Goal: Communication & Community: Answer question/provide support

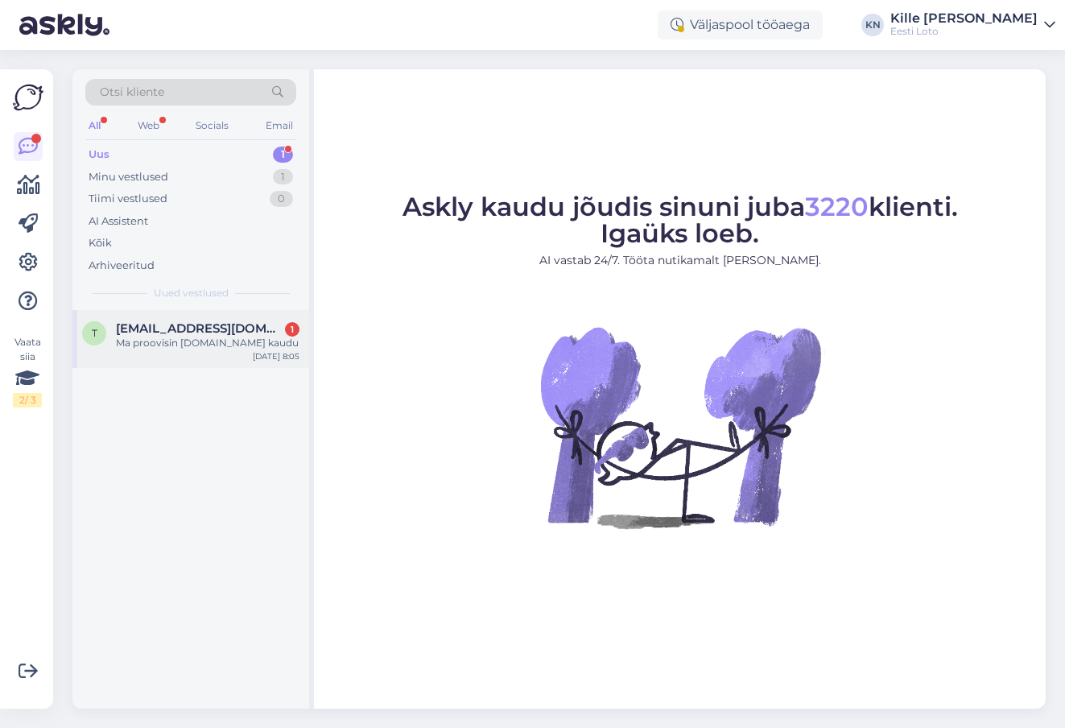
click at [231, 322] on span "[EMAIL_ADDRESS][DOMAIN_NAME]" at bounding box center [200, 328] width 168 height 14
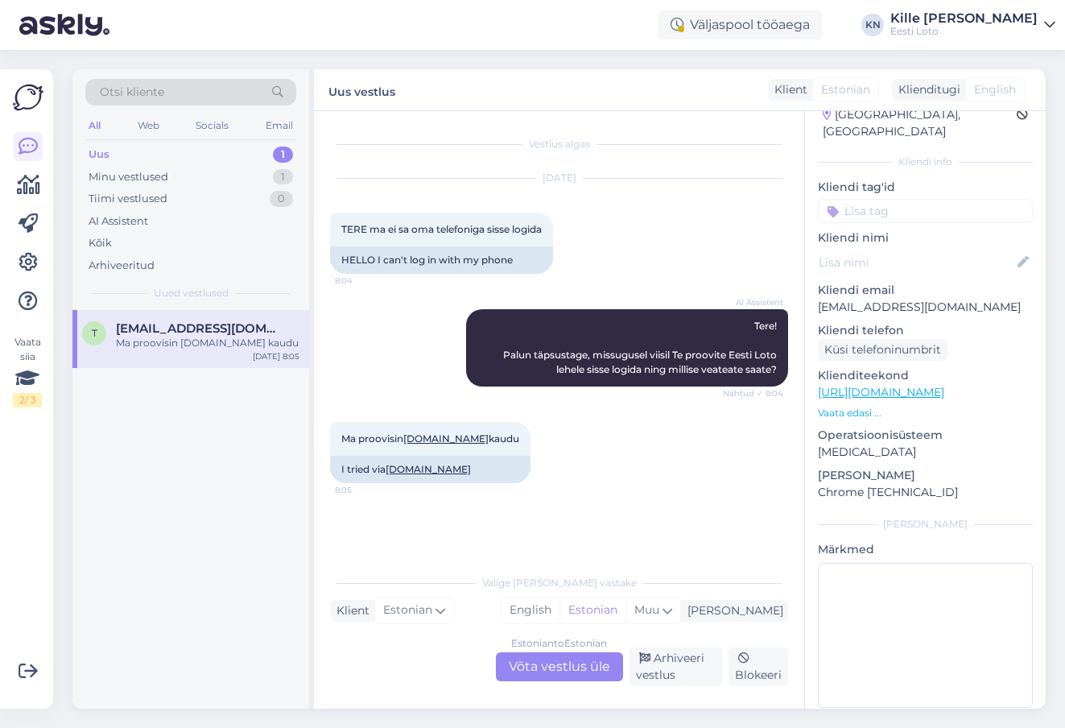
scroll to position [63, 0]
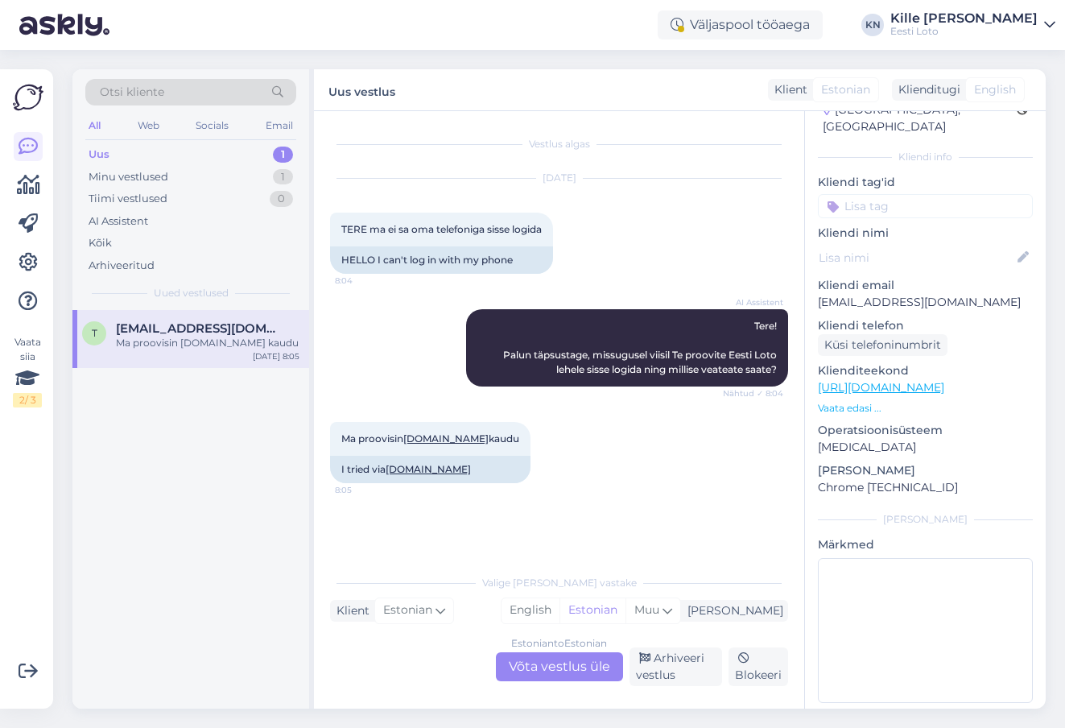
click at [573, 658] on div "Estonian to Estonian Võta vestlus üle" at bounding box center [559, 666] width 127 height 29
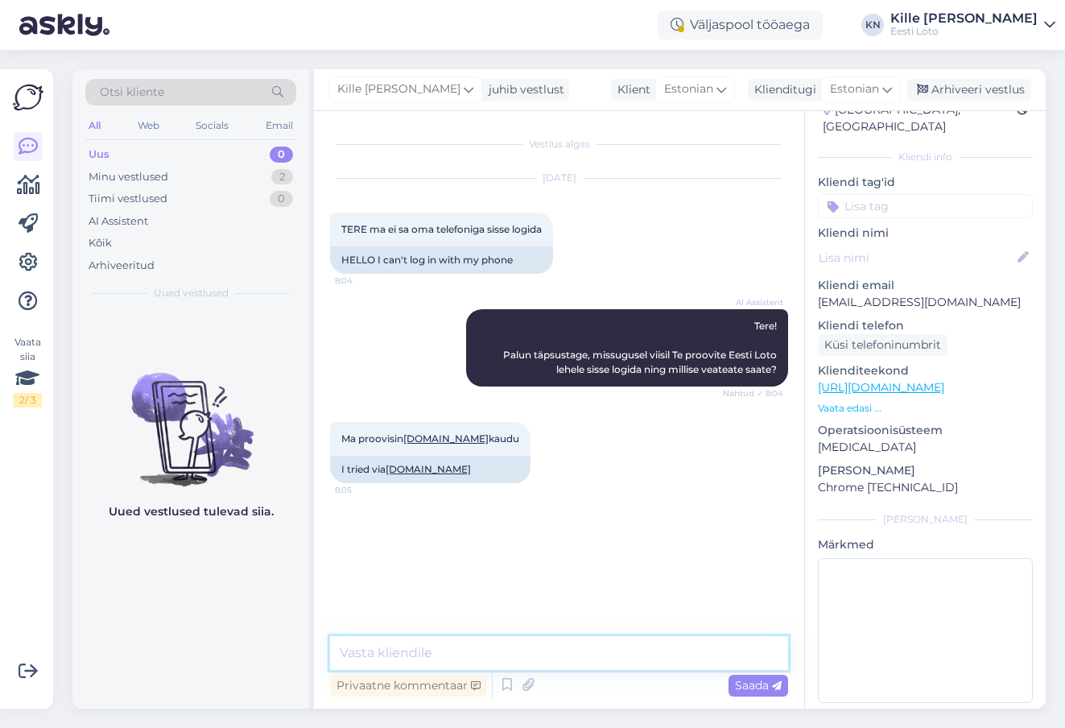
click at [443, 640] on textarea at bounding box center [559, 653] width 458 height 34
paste textarea "Soovitame kustutada veebilehitseja vahemälu ja kasutada võimaluse korral erinev…"
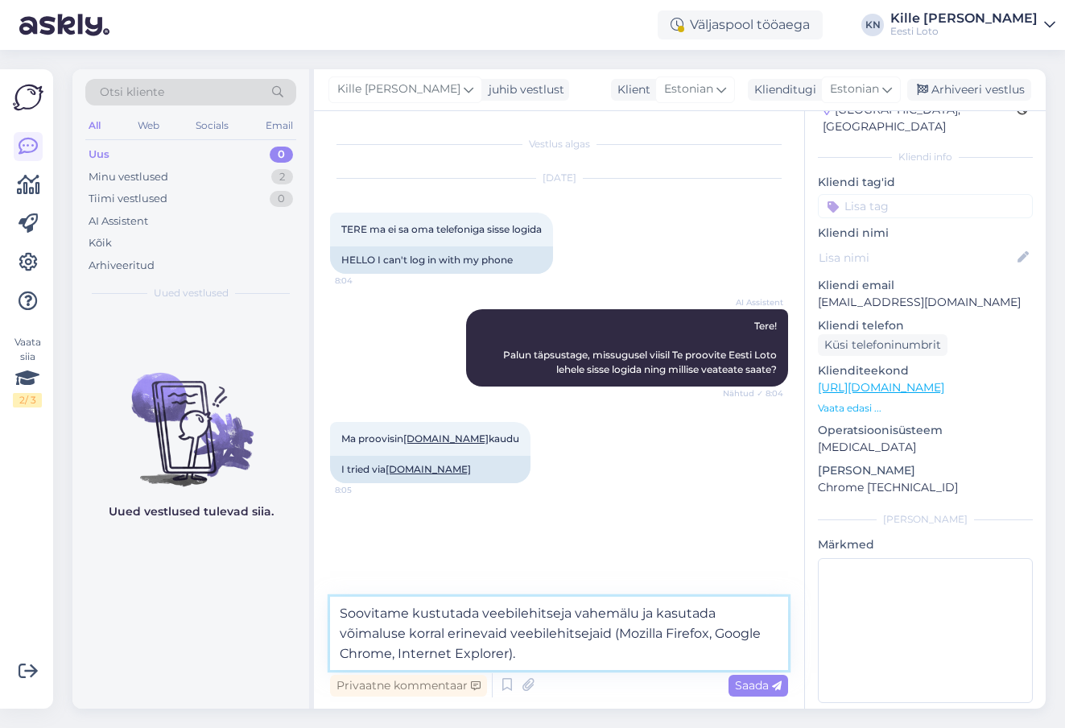
type textarea "Soovitame kustutada veebilehitseja vahemälu ja kasutada võimaluse korral erinev…"
click at [855, 194] on input at bounding box center [925, 206] width 215 height 24
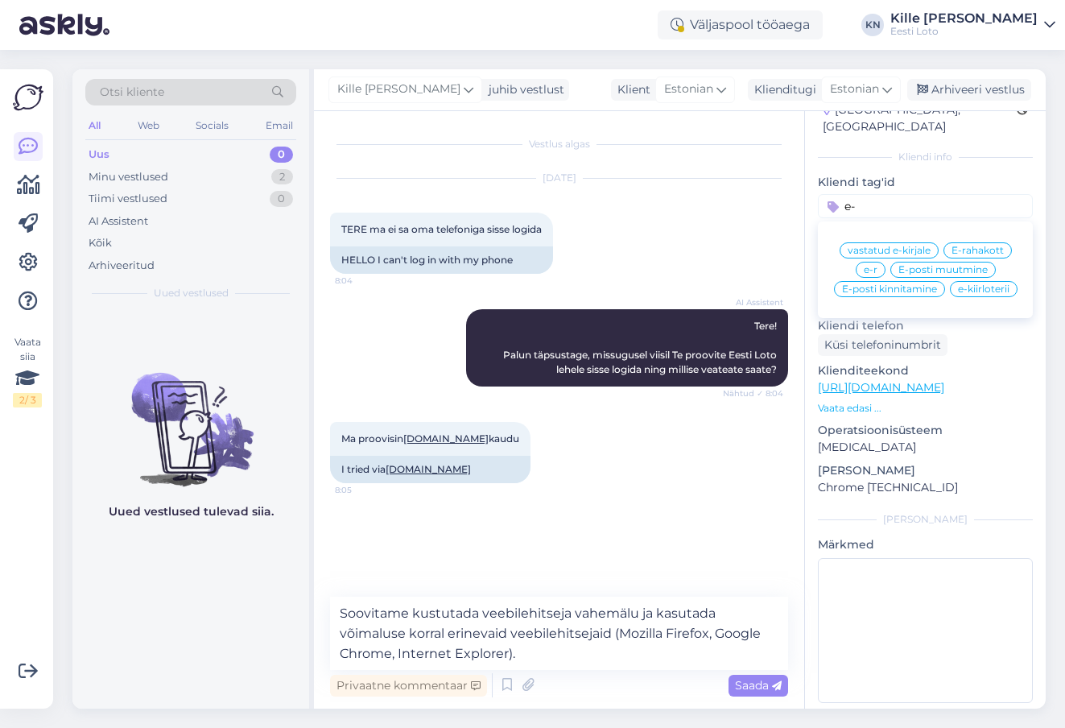
type input "e"
type input "smart"
click at [888, 246] on span "Smart-ID probleem" at bounding box center [893, 251] width 95 height 10
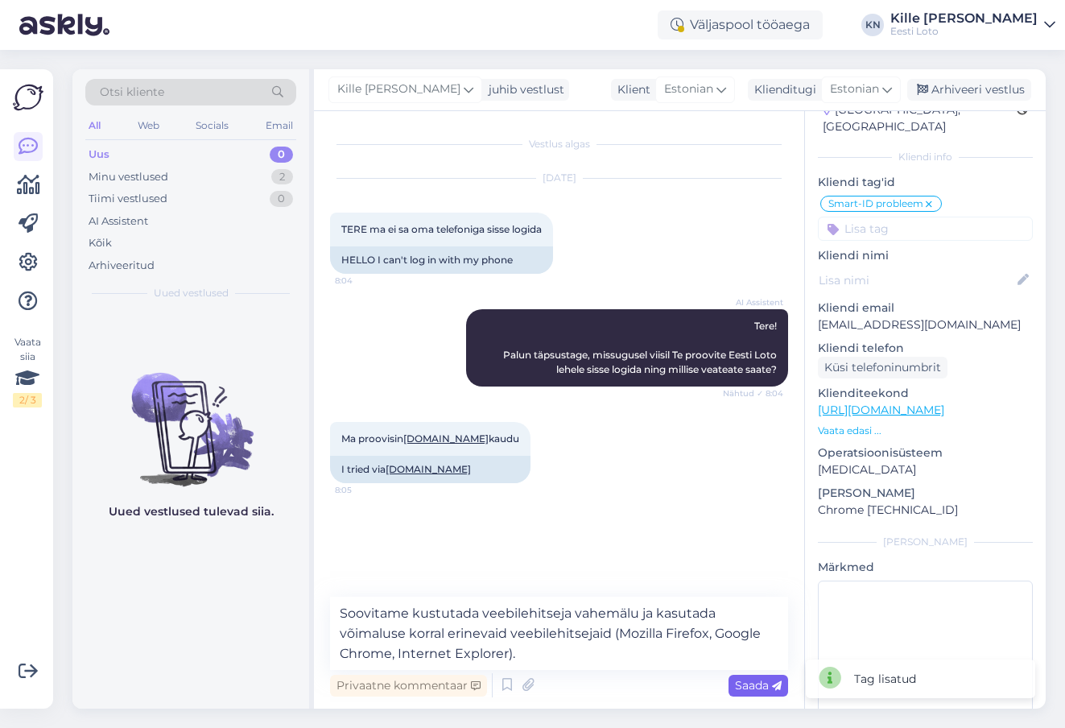
click at [756, 695] on div "Saada" at bounding box center [759, 686] width 60 height 22
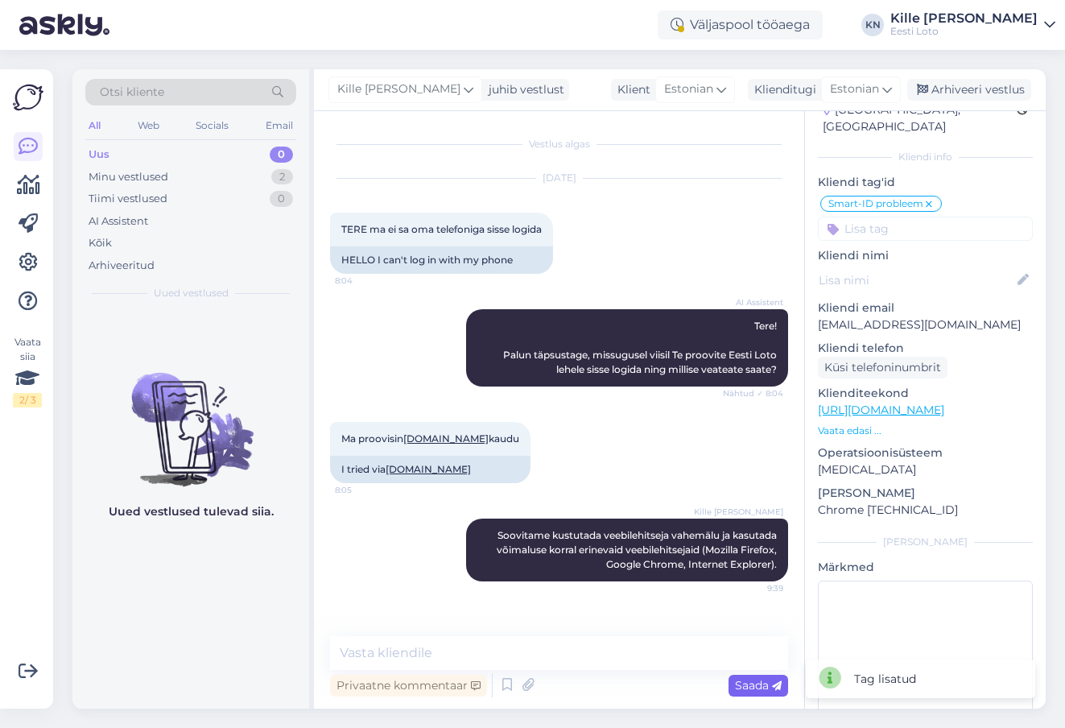
scroll to position [0, 0]
click at [954, 84] on div "Arhiveeri vestlus" at bounding box center [970, 90] width 124 height 22
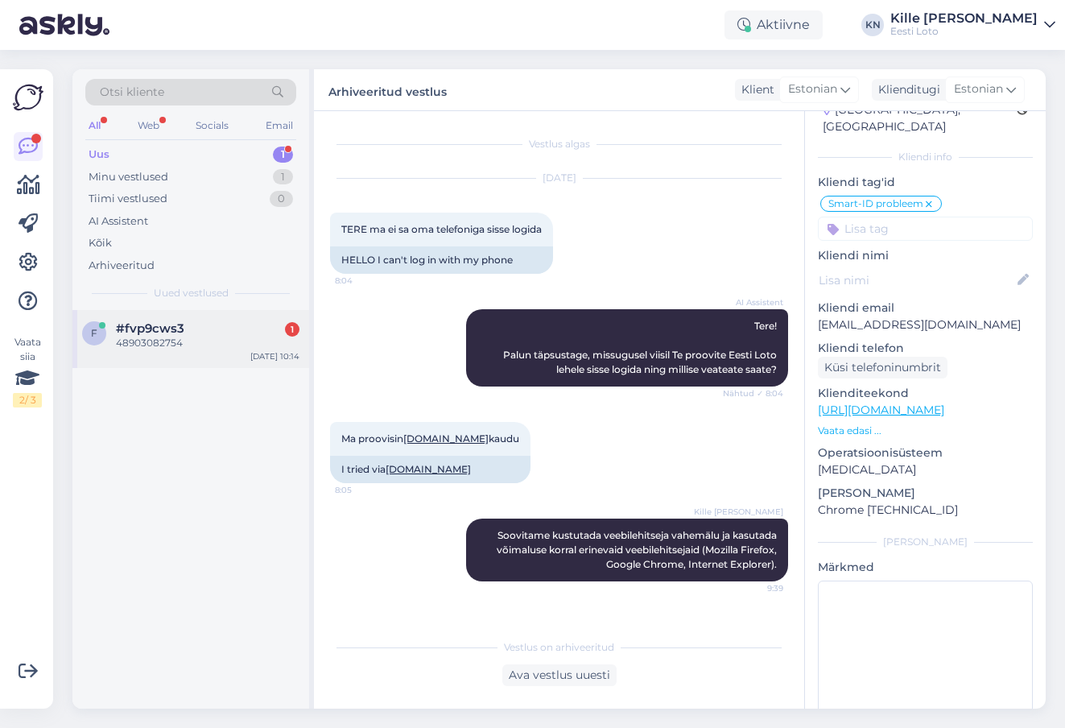
click at [159, 349] on div "48903082754" at bounding box center [208, 343] width 184 height 14
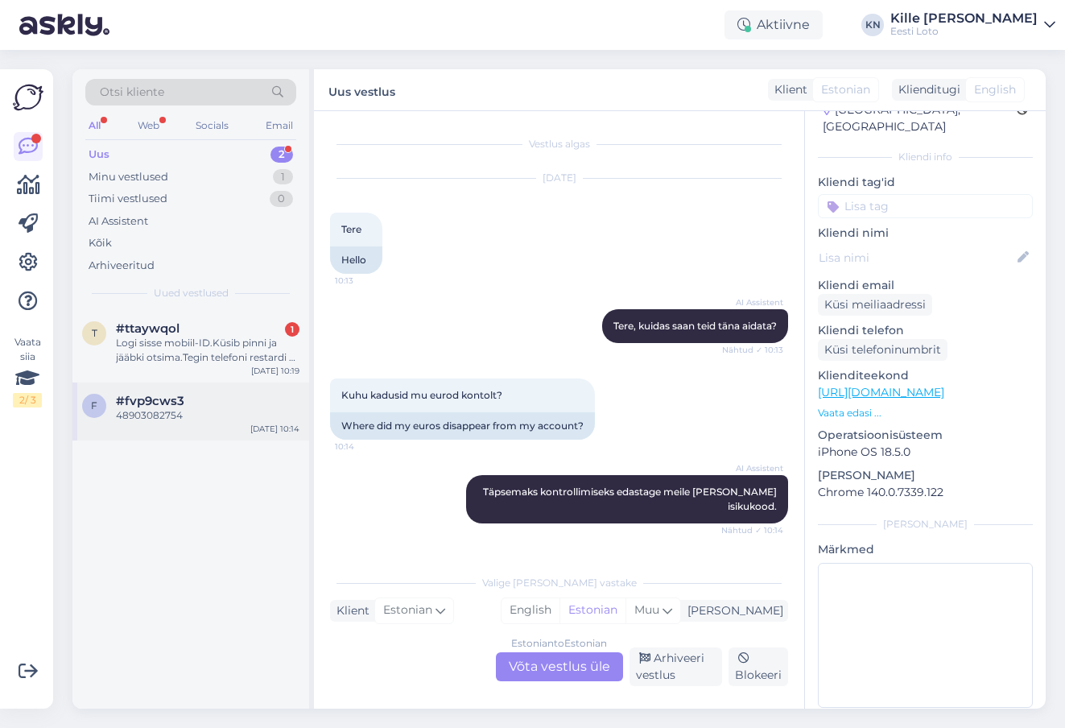
click at [147, 388] on div "f #fvp9cws3 48903082754 [DATE] 10:14" at bounding box center [190, 412] width 237 height 58
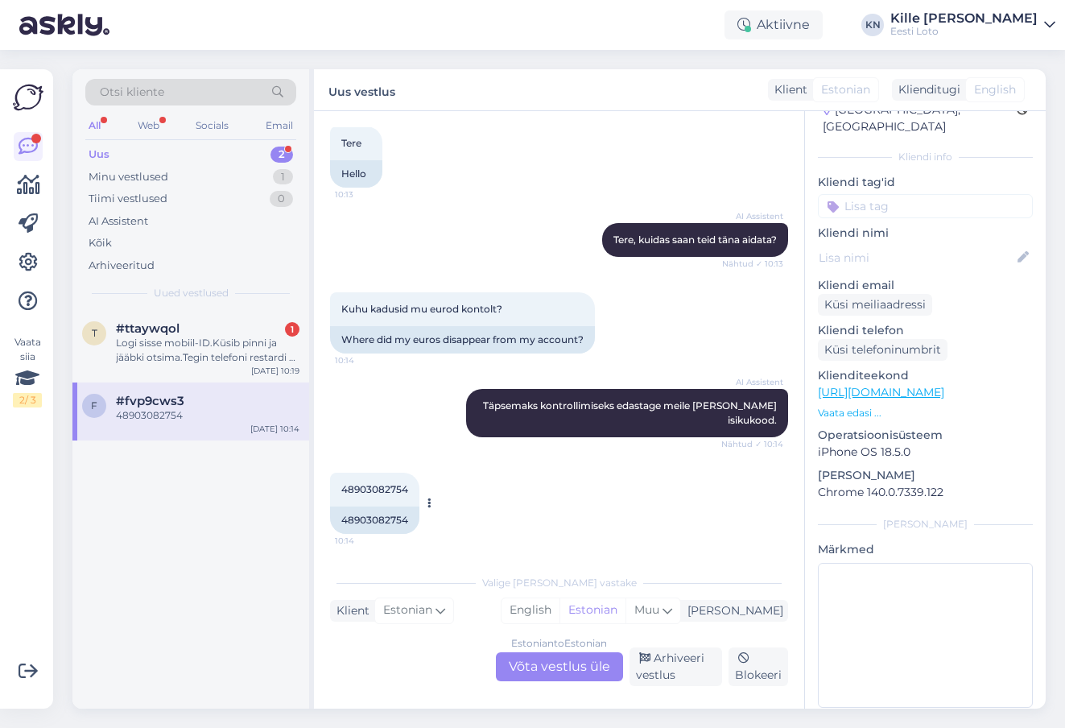
click at [366, 524] on div "48903082754" at bounding box center [374, 520] width 89 height 27
copy div "48903082754"
click at [407, 345] on div "Where did my euros disappear from my account?" at bounding box center [462, 339] width 265 height 27
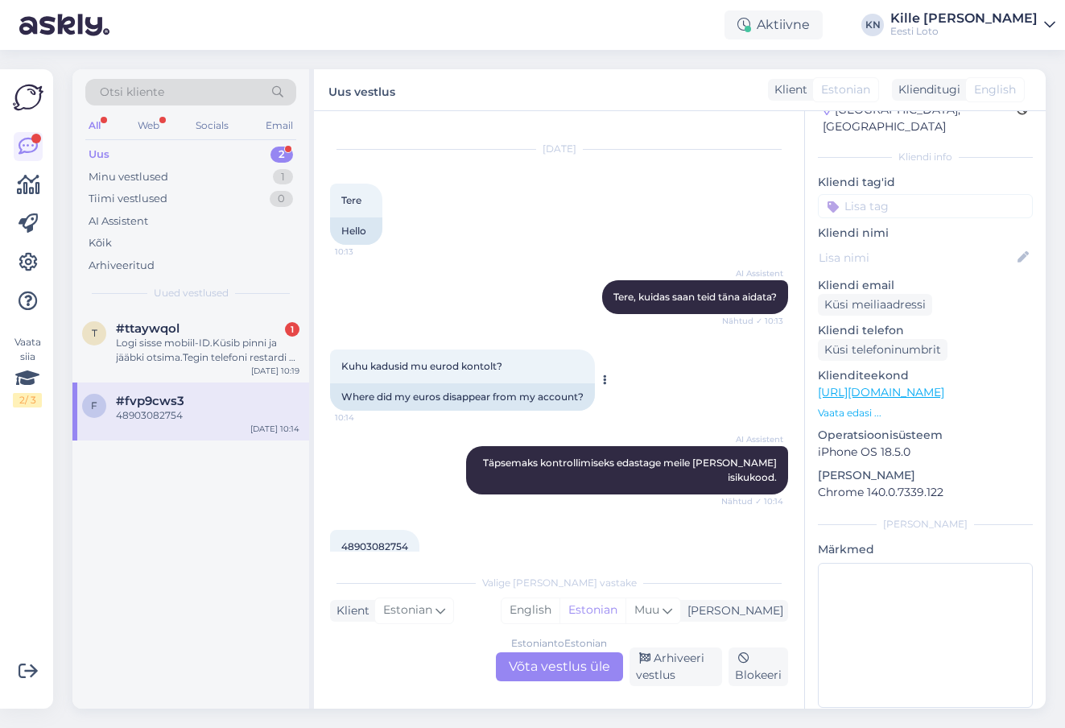
scroll to position [0, 0]
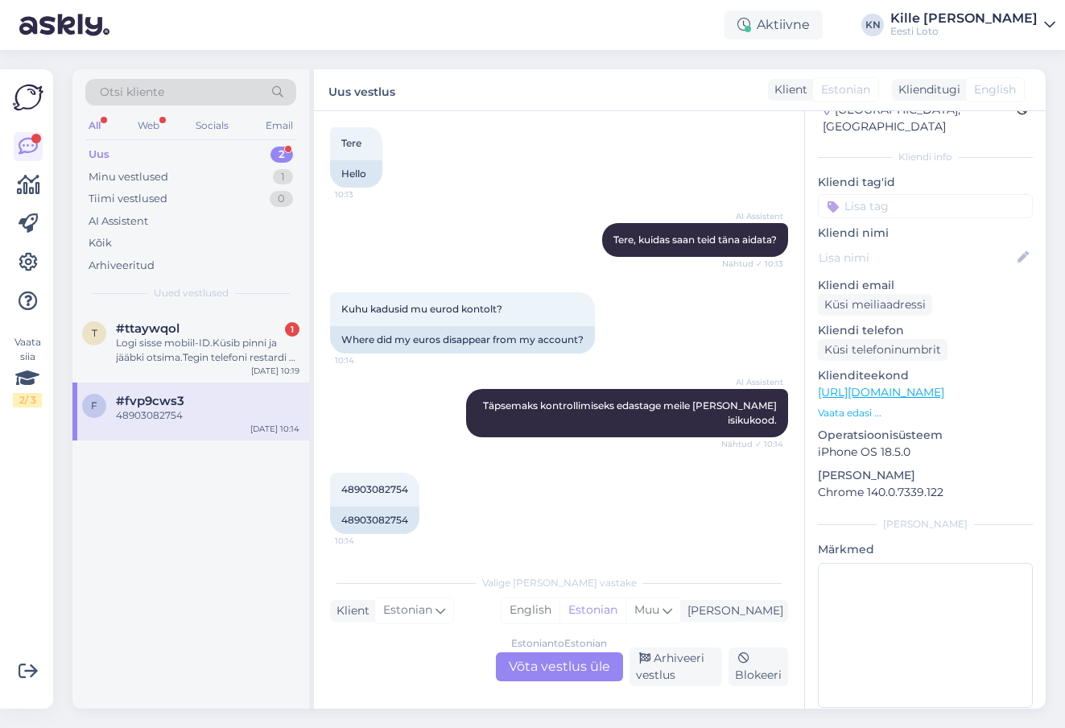
click at [534, 666] on div "Estonian to Estonian Võta vestlus üle" at bounding box center [559, 666] width 127 height 29
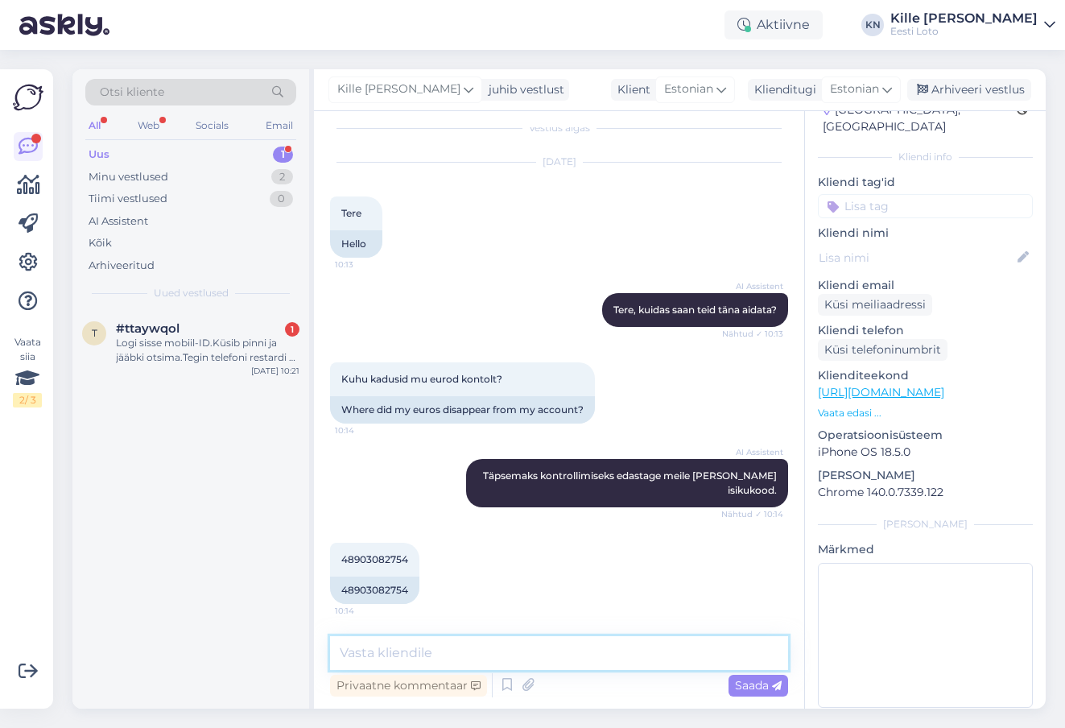
click at [486, 657] on textarea at bounding box center [559, 653] width 458 height 34
type textarea "Palun täpsustage, millist makset Te silmas peate."
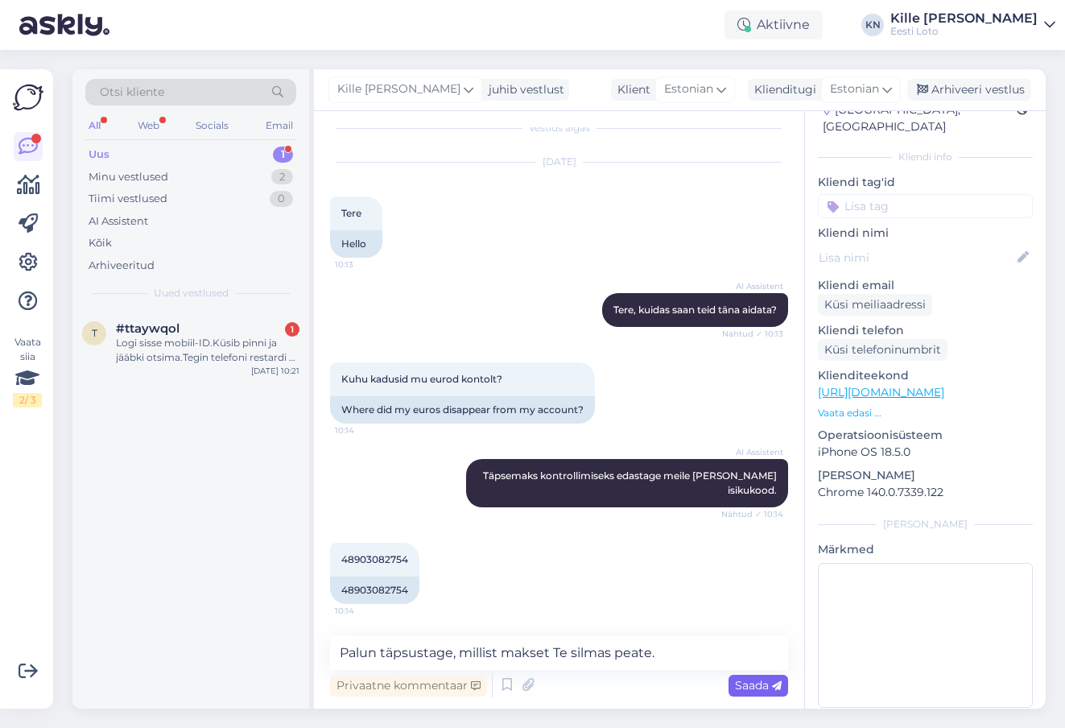
click at [742, 685] on span "Saada" at bounding box center [758, 685] width 47 height 14
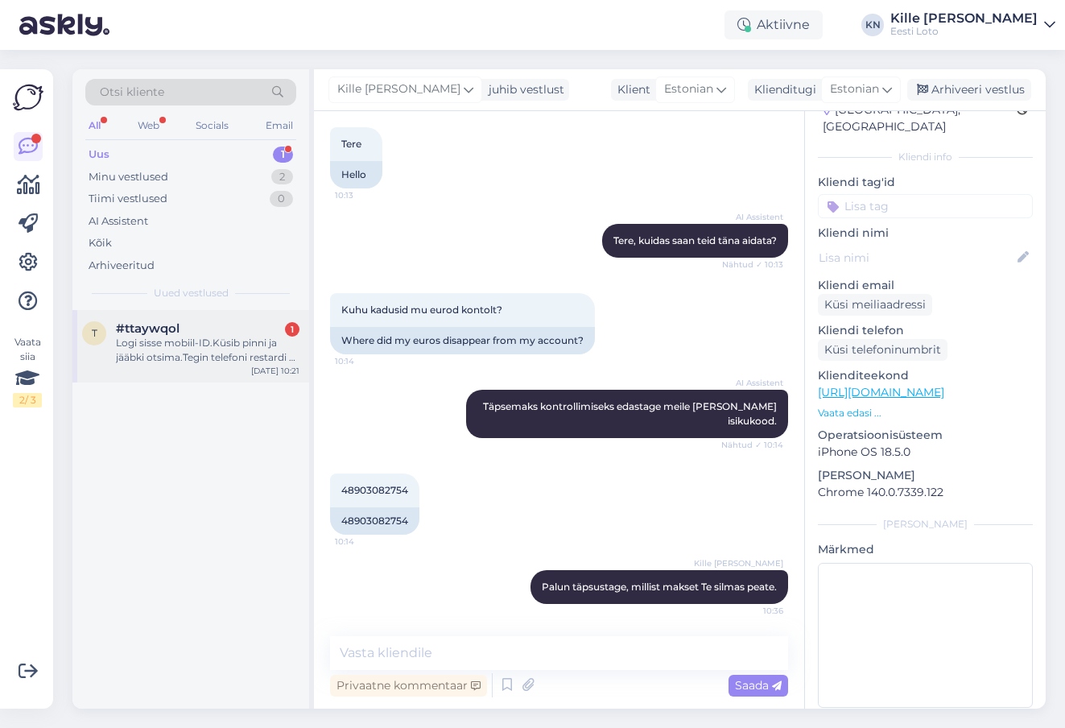
click at [212, 346] on div "Logi sisse mobiil-ID.Küsib pinni ja jääbki otsima.Tegin telefoni restardi ei ai…" at bounding box center [208, 350] width 184 height 29
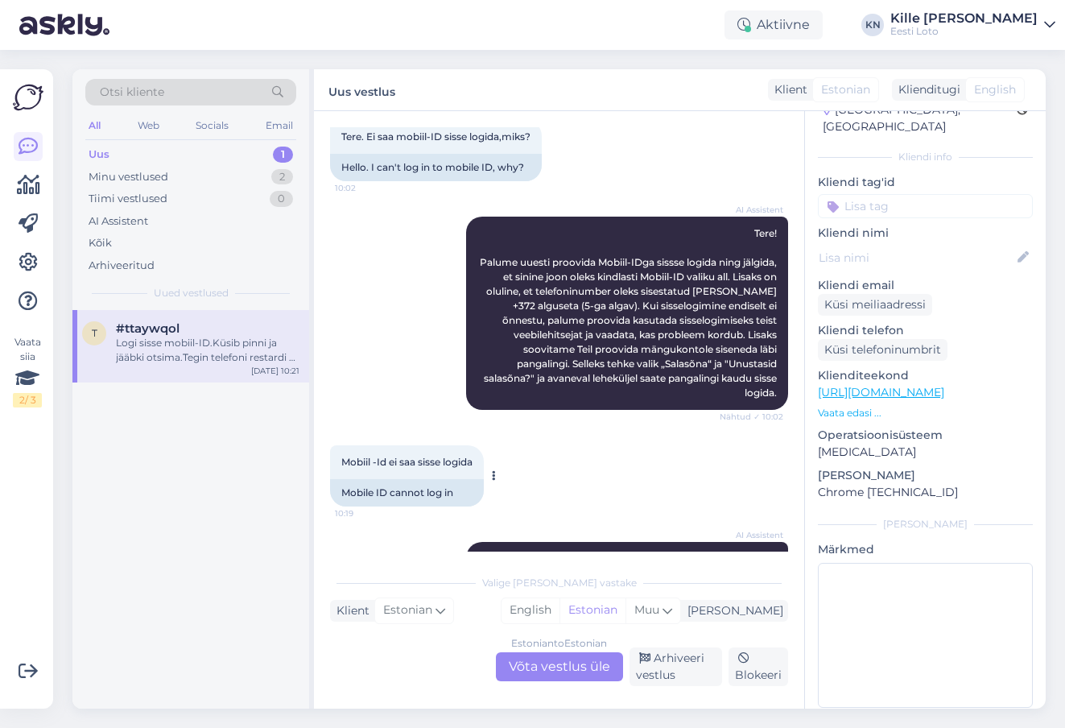
scroll to position [547, 0]
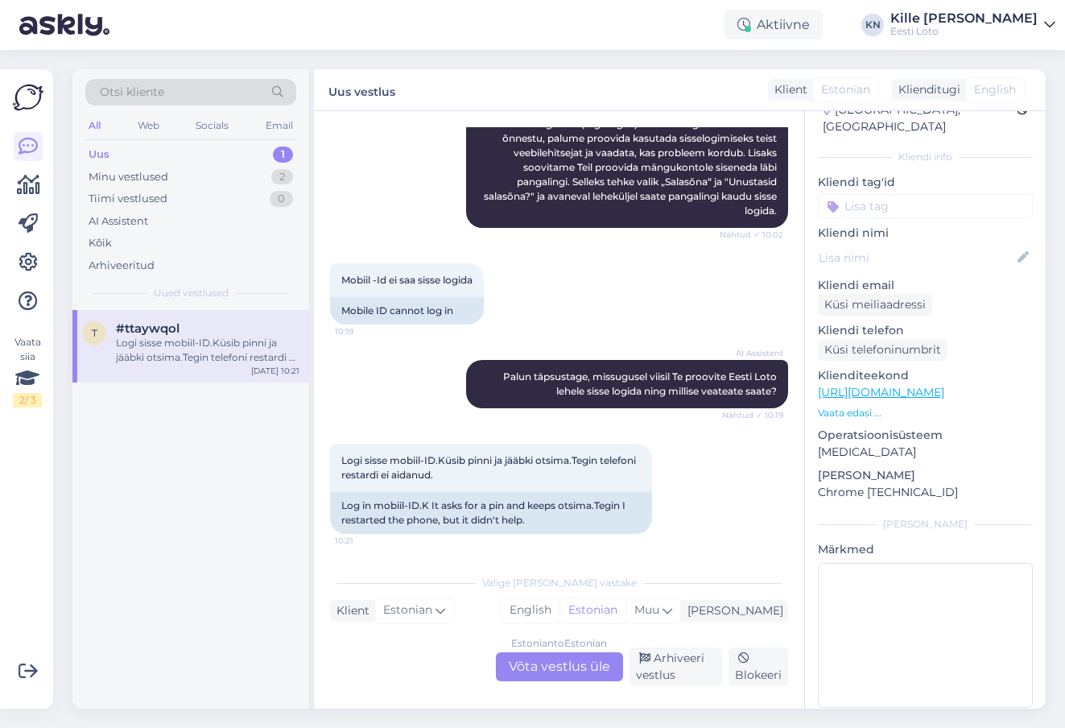
click at [549, 664] on div "Estonian to Estonian Võta vestlus üle" at bounding box center [559, 666] width 127 height 29
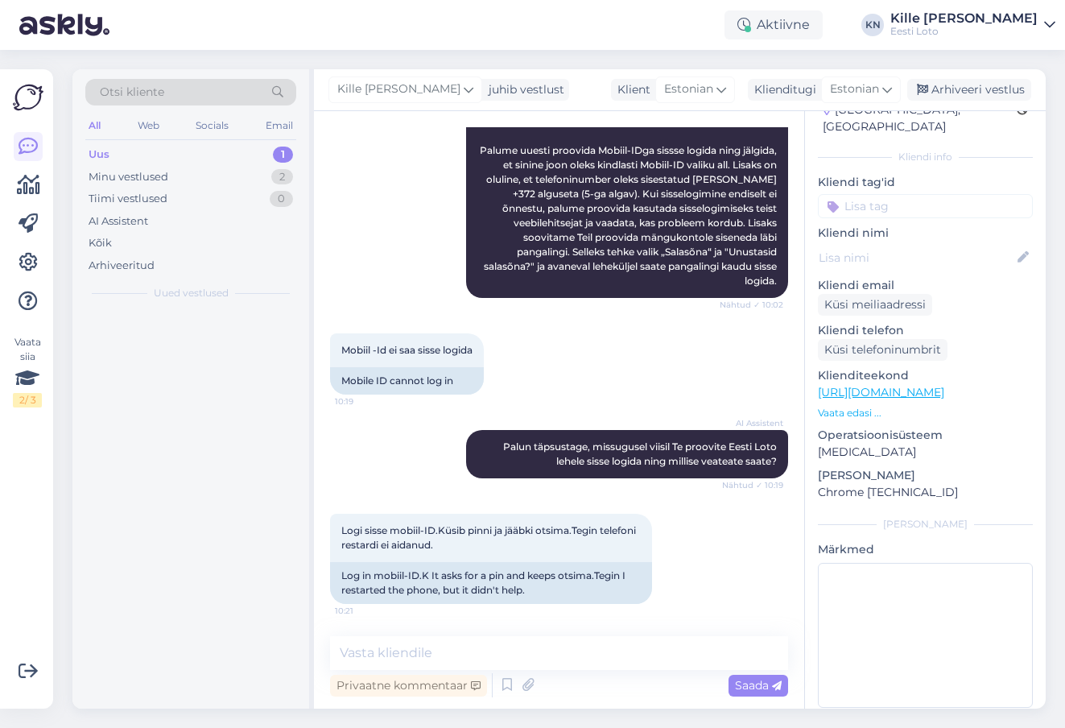
scroll to position [477, 0]
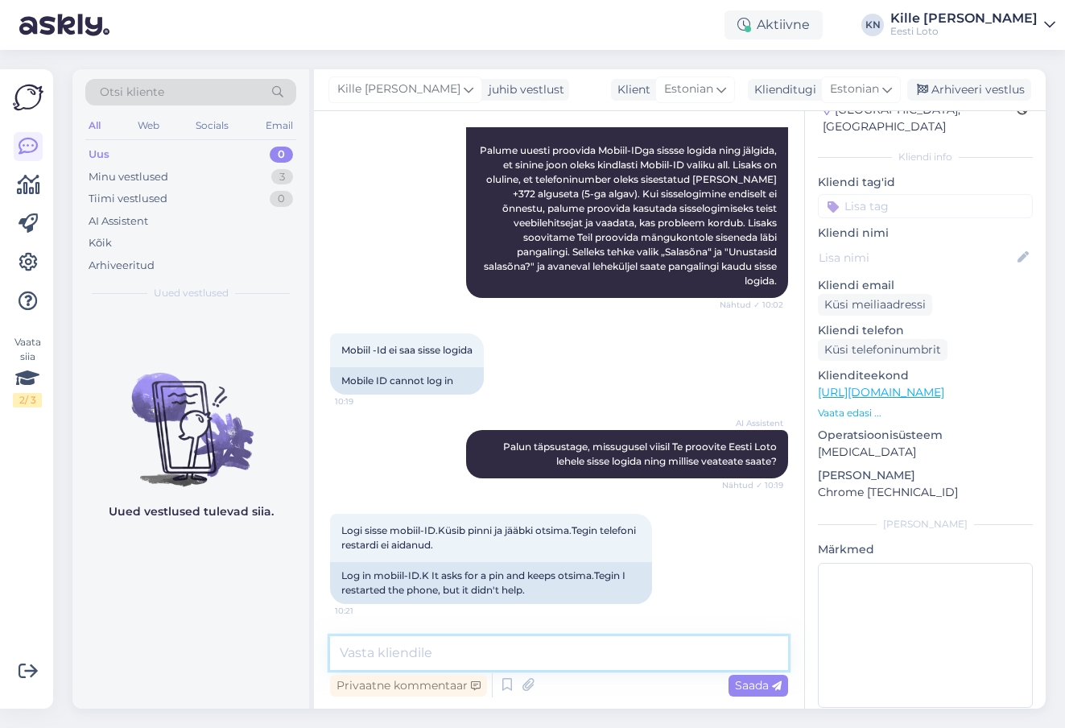
click at [531, 646] on textarea at bounding box center [559, 653] width 458 height 34
click at [467, 661] on textarea at bounding box center [559, 653] width 458 height 34
paste textarea "Soovitame kustutada veebilehitseja vahemälu ja kasutada võimaluse korral erinev…"
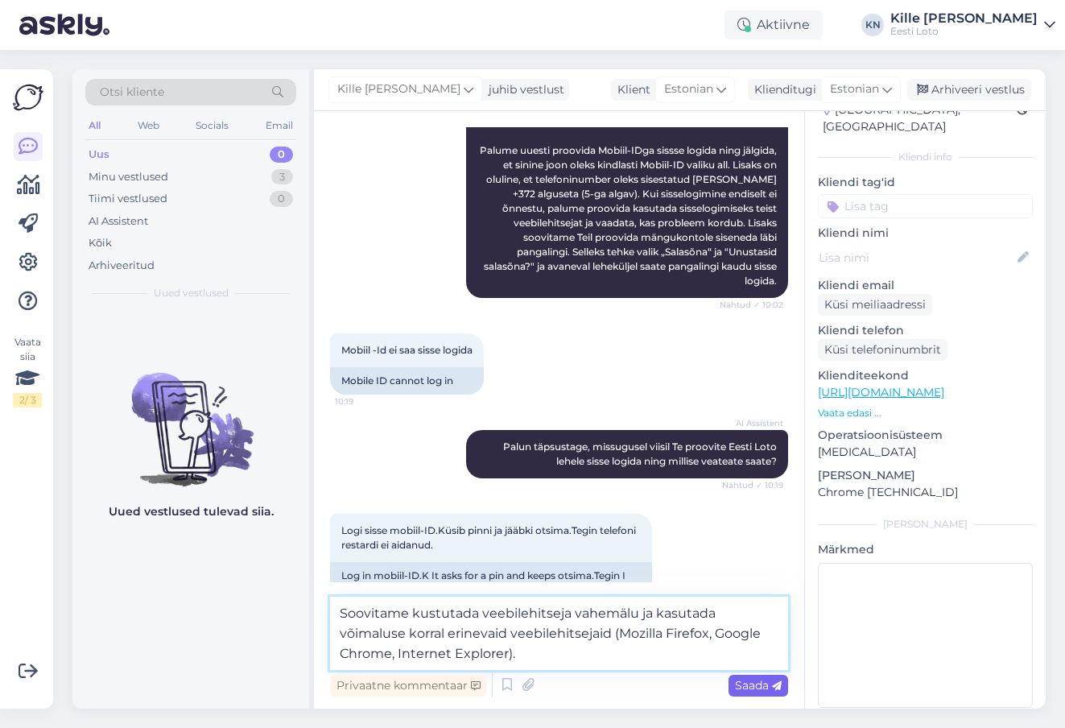
type textarea "Soovitame kustutada veebilehitseja vahemälu ja kasutada võimaluse korral erinev…"
click at [744, 686] on span "Saada" at bounding box center [758, 685] width 47 height 14
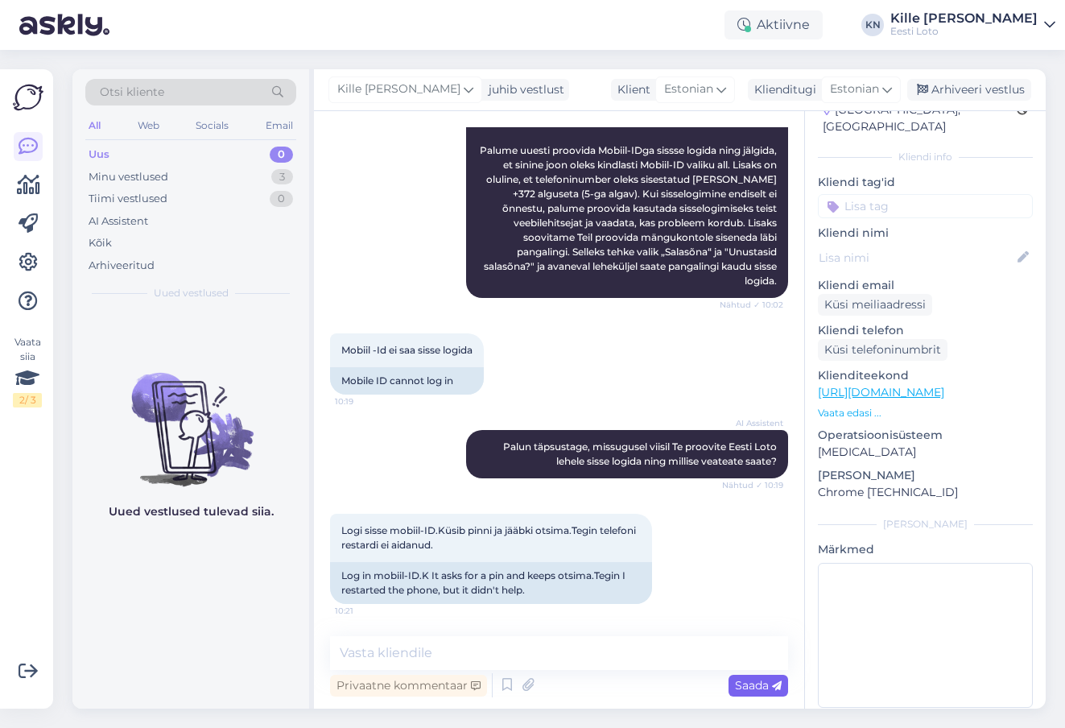
scroll to position [575, 0]
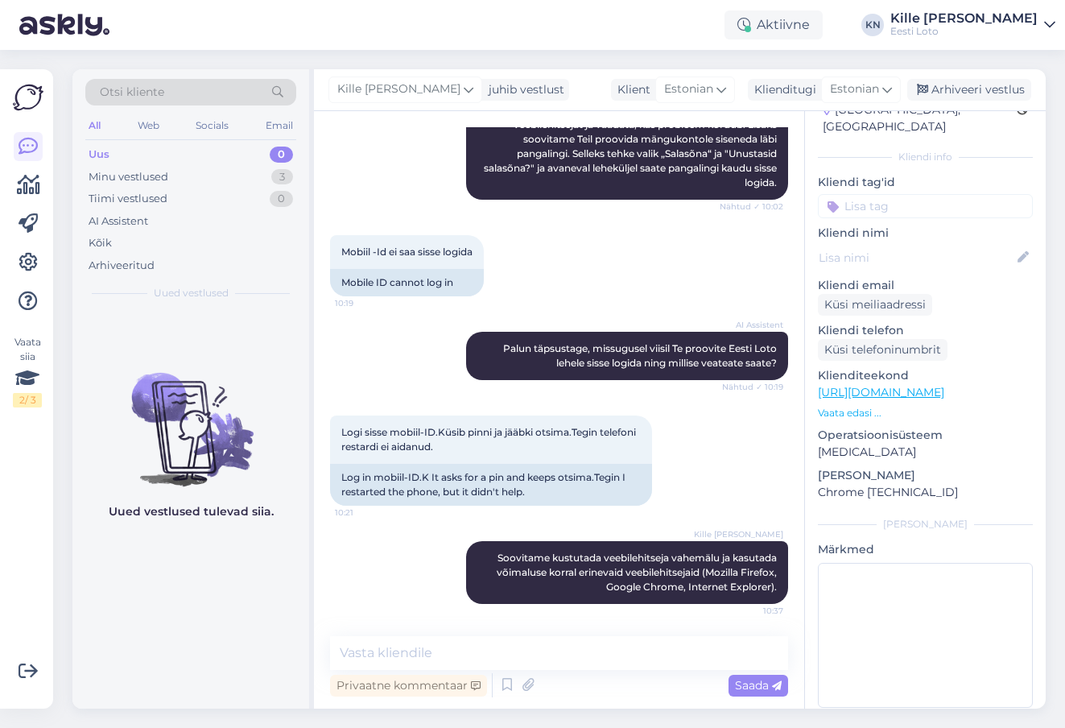
click at [866, 194] on input at bounding box center [925, 206] width 215 height 24
type input "mobii"
click at [908, 242] on div "Mobiil-ID" at bounding box center [925, 250] width 60 height 16
